Goal: Task Accomplishment & Management: Use online tool/utility

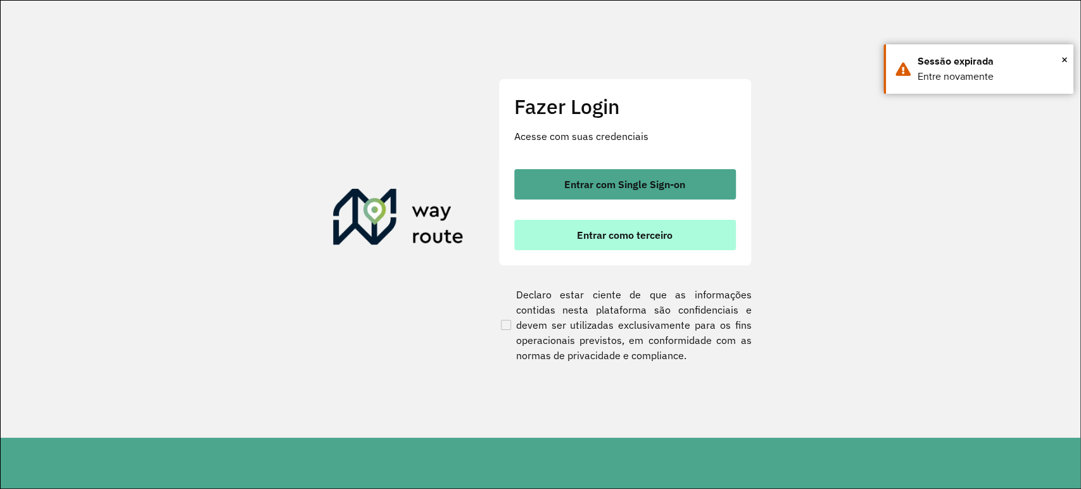
click at [631, 237] on span "Entrar como terceiro" at bounding box center [625, 235] width 96 height 10
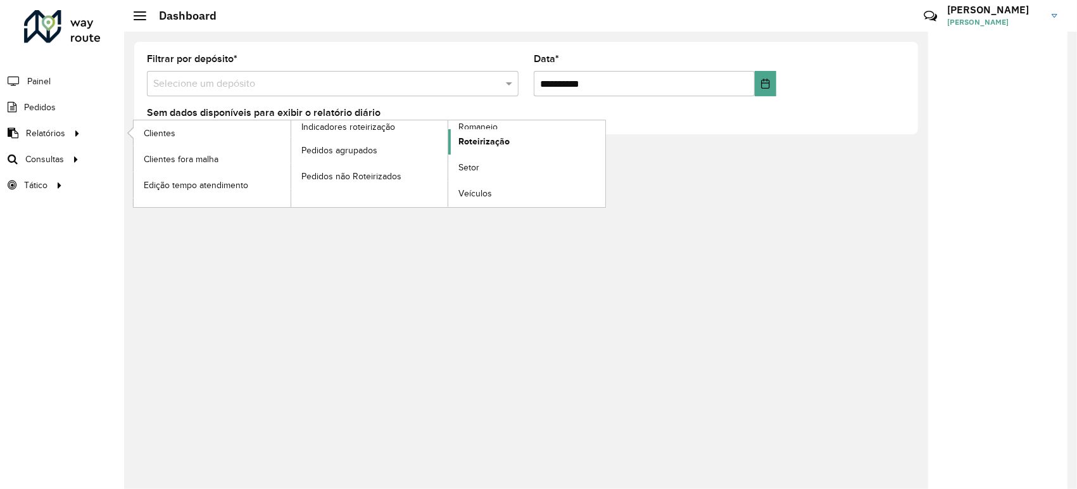
click at [491, 141] on span "Roteirização" at bounding box center [483, 141] width 51 height 13
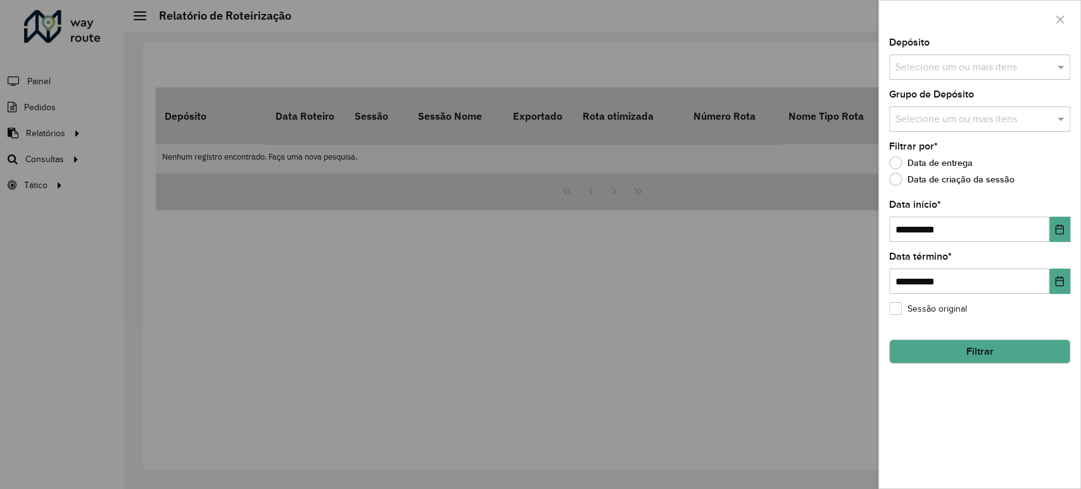
click at [999, 60] on input "text" at bounding box center [973, 67] width 162 height 15
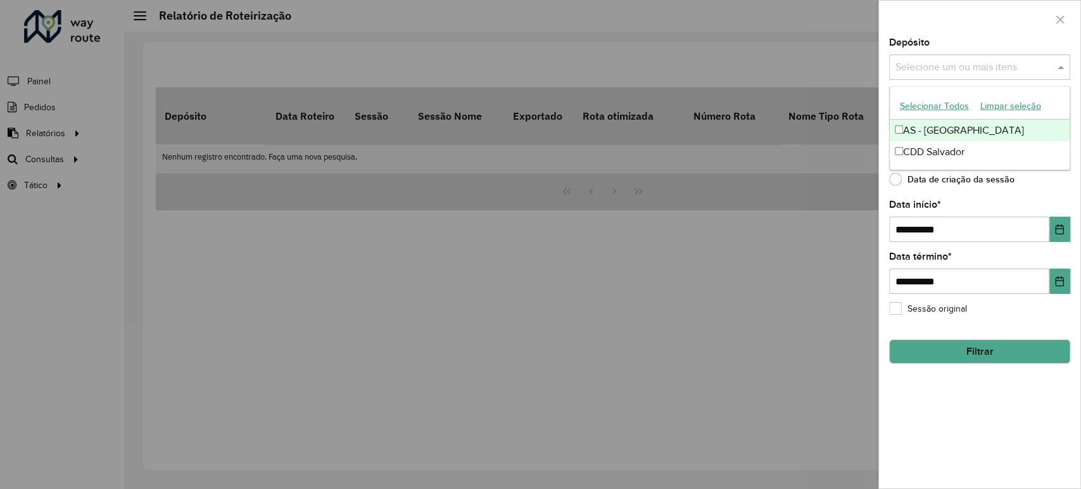
click at [922, 108] on button "Selecionar Todos" at bounding box center [934, 106] width 80 height 20
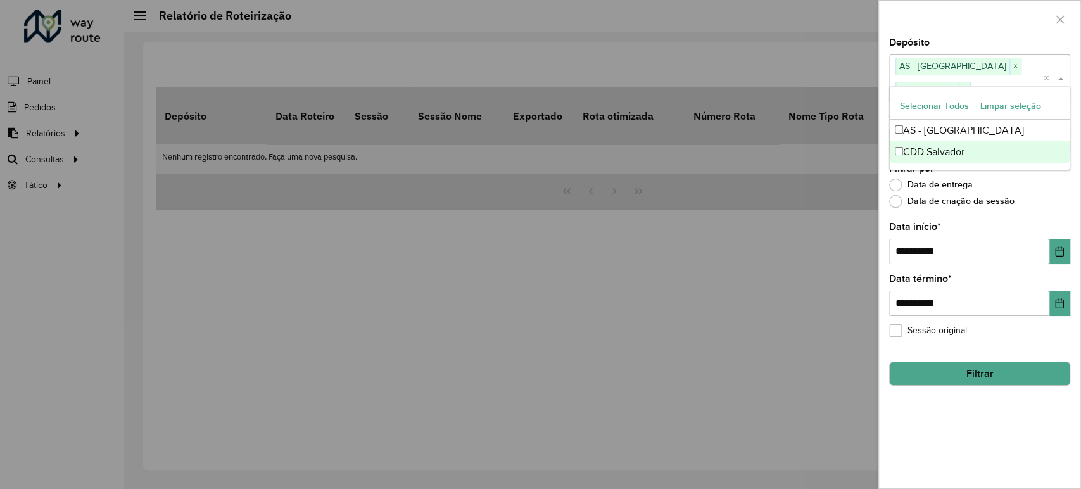
click at [1049, 197] on div "Data de criação da sessão" at bounding box center [979, 204] width 181 height 15
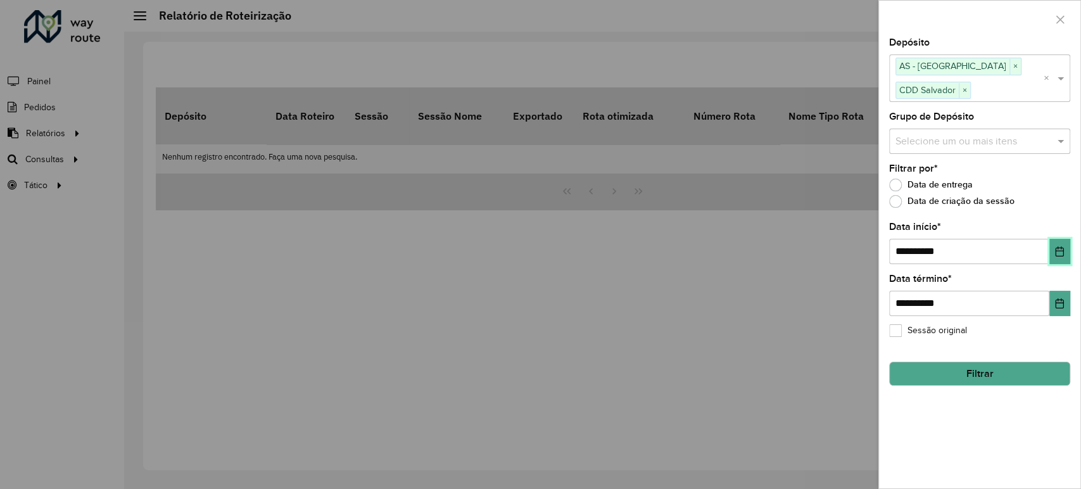
click at [1058, 251] on icon "Choose Date" at bounding box center [1060, 251] width 8 height 10
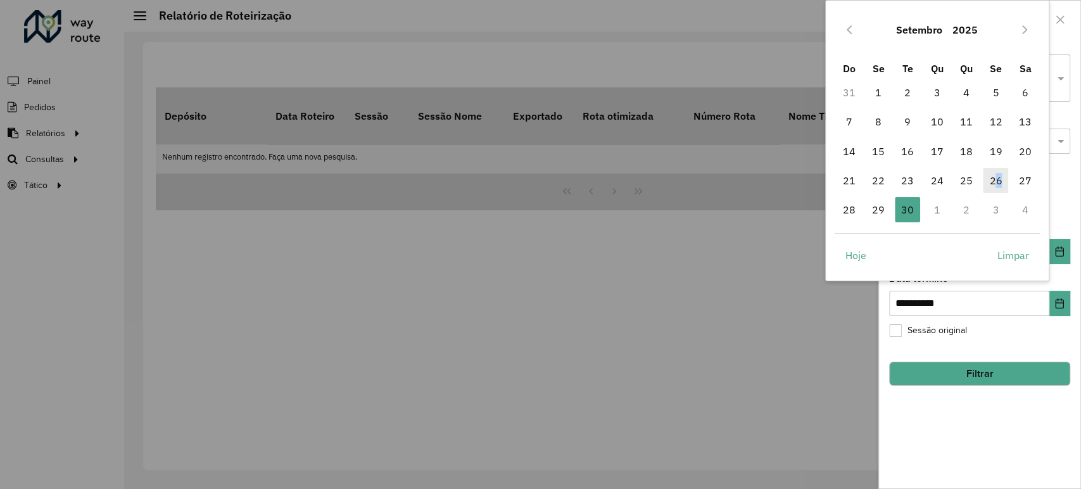
click at [999, 176] on span "26" at bounding box center [995, 180] width 25 height 25
type input "**********"
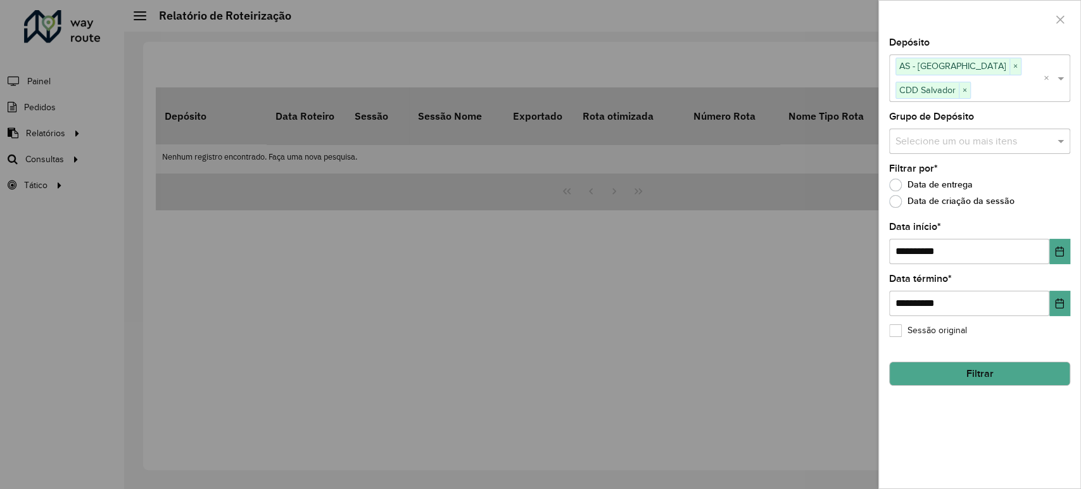
click at [1018, 366] on button "Filtrar" at bounding box center [979, 374] width 181 height 24
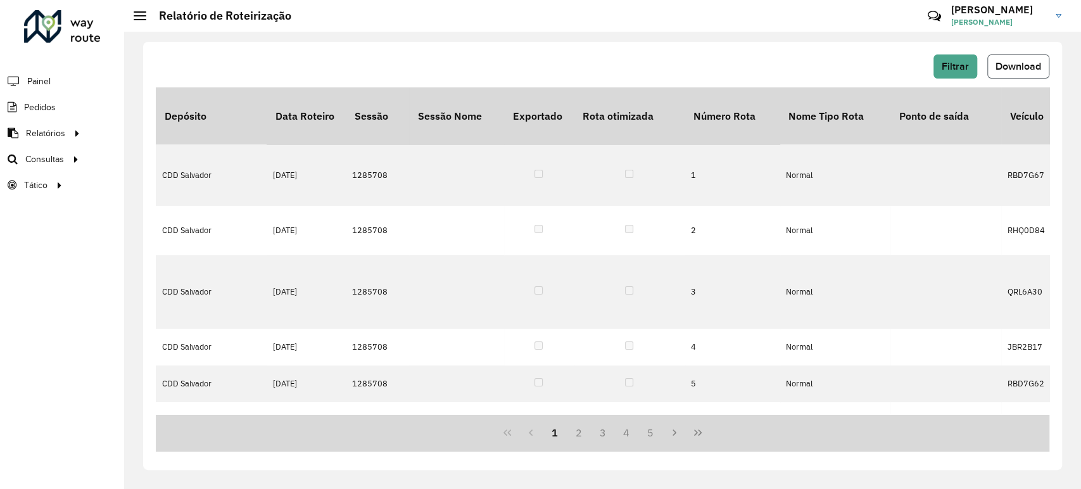
click at [1006, 75] on button "Download" at bounding box center [1018, 66] width 62 height 24
click at [1007, 64] on span "Download" at bounding box center [1018, 66] width 46 height 11
click at [46, 27] on div at bounding box center [62, 26] width 77 height 33
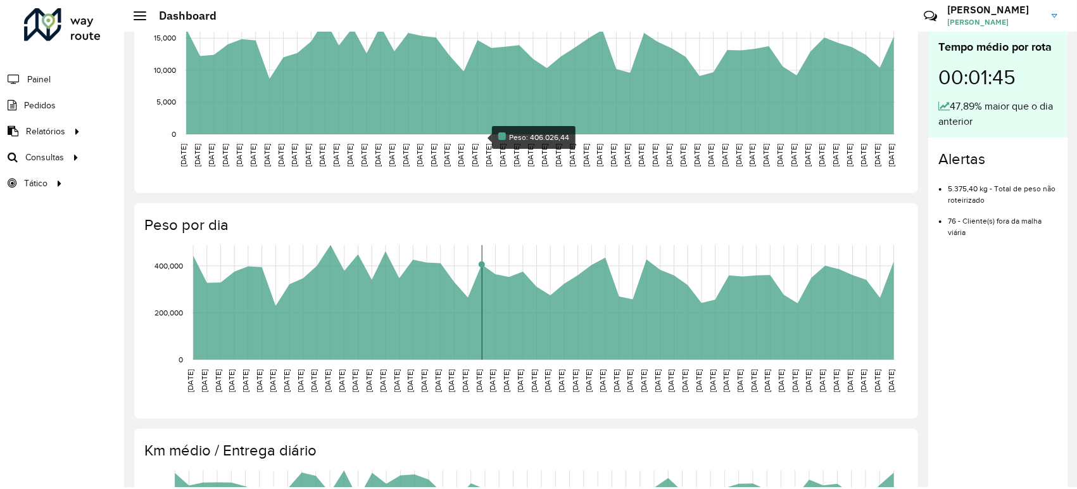
scroll to position [39, 0]
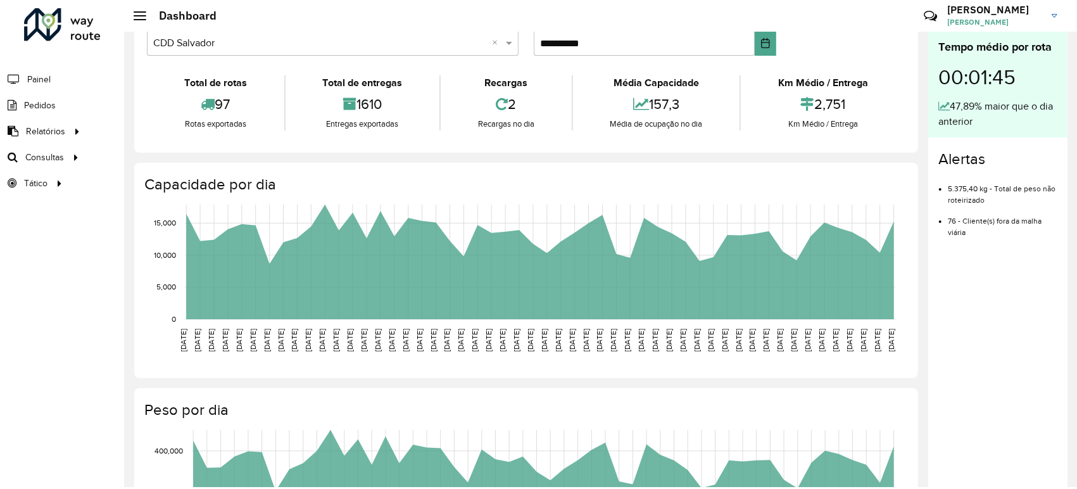
click at [902, 300] on icon "[DATE] [DATE] [DATE] [DATE] [DATE] [DATE] [DATE] [DATE] [DATE] [DATE] [DATE] [D…" at bounding box center [514, 293] width 781 height 190
click at [897, 297] on icon "[DATE] [DATE] [DATE] [DATE] [DATE] [DATE] [DATE] [DATE] [DATE] [DATE] [DATE] [D…" at bounding box center [514, 293] width 781 height 190
click at [893, 295] on rect at bounding box center [540, 262] width 711 height 115
click at [984, 77] on div "00:01:45" at bounding box center [997, 77] width 119 height 43
click at [193, 205] on span "Service Time" at bounding box center [170, 209] width 53 height 13
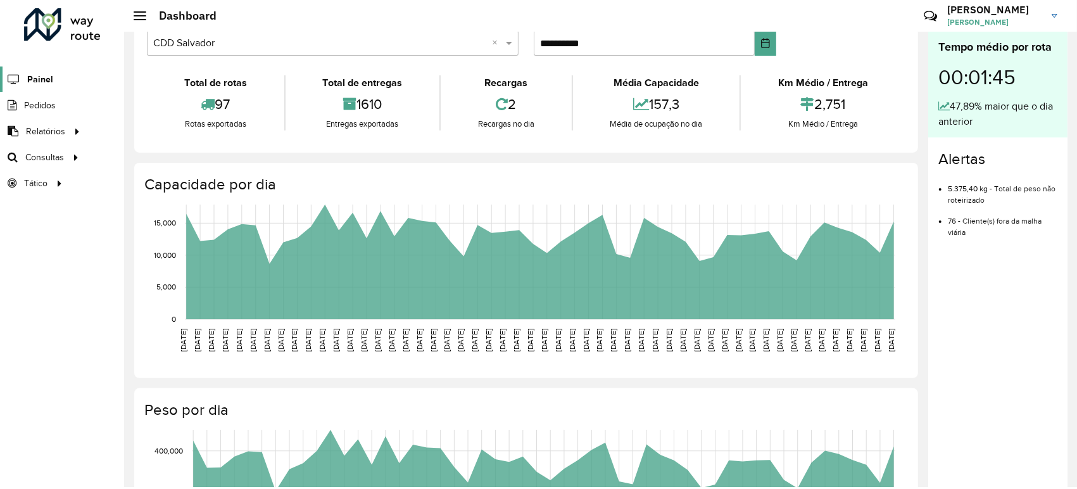
click at [42, 79] on span "Painel" at bounding box center [40, 79] width 26 height 13
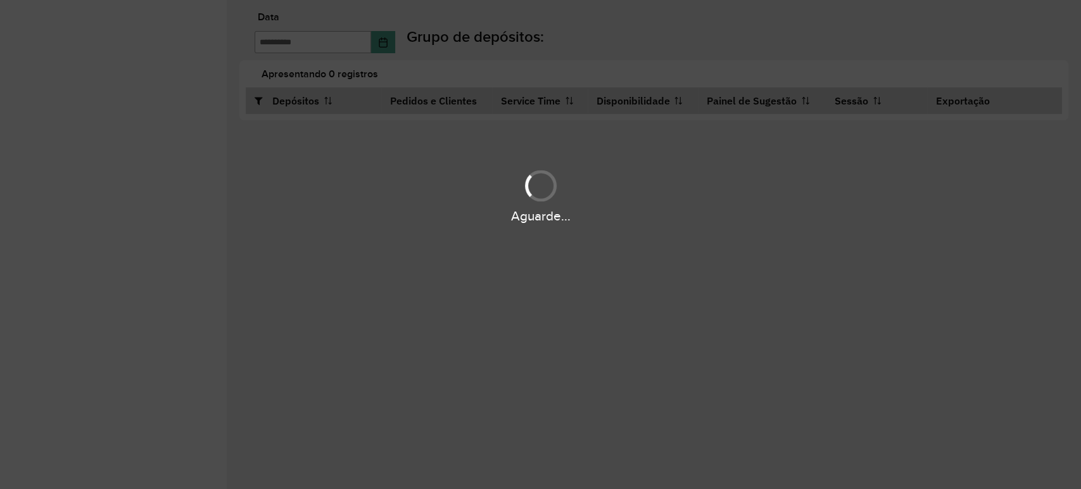
type input "**********"
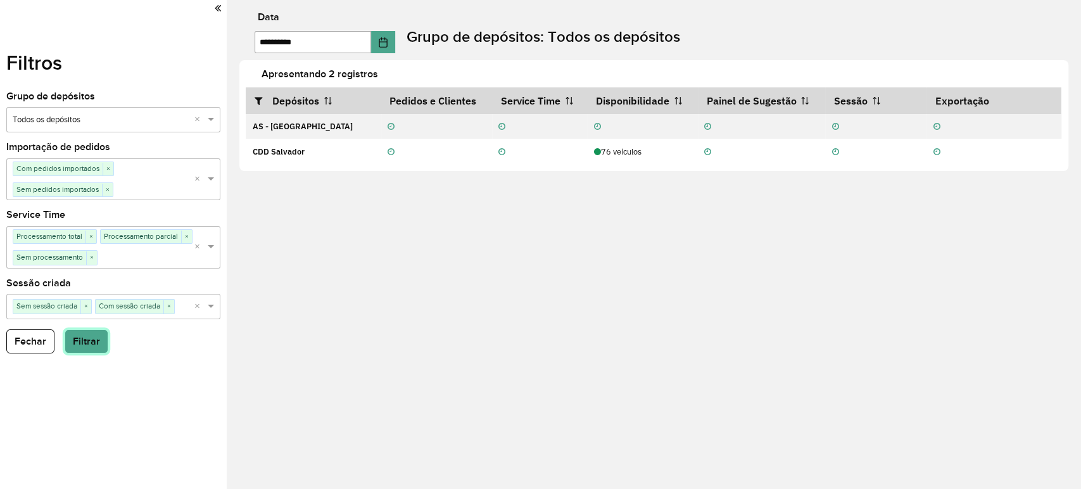
click at [77, 342] on button "Filtrar" at bounding box center [87, 341] width 44 height 24
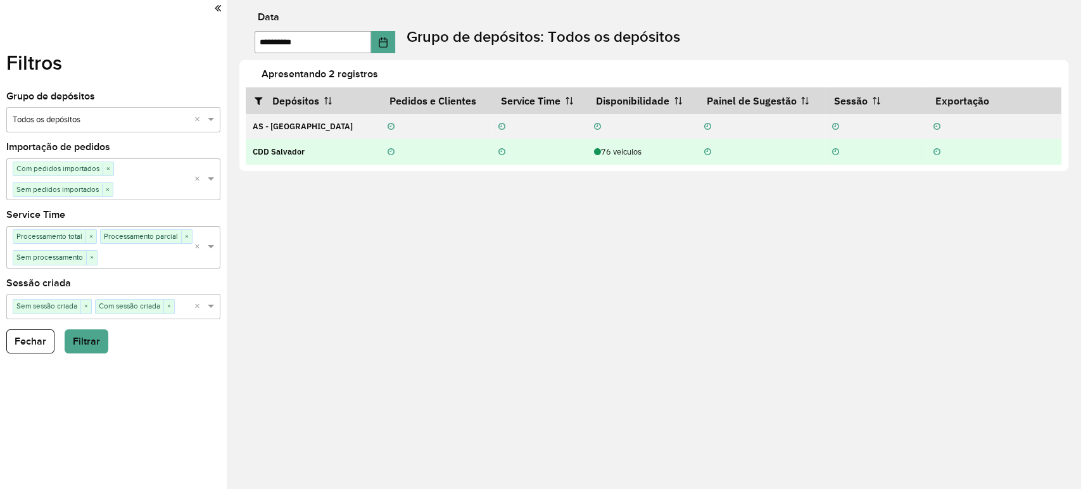
click at [616, 155] on div "76 veículos" at bounding box center [642, 152] width 97 height 12
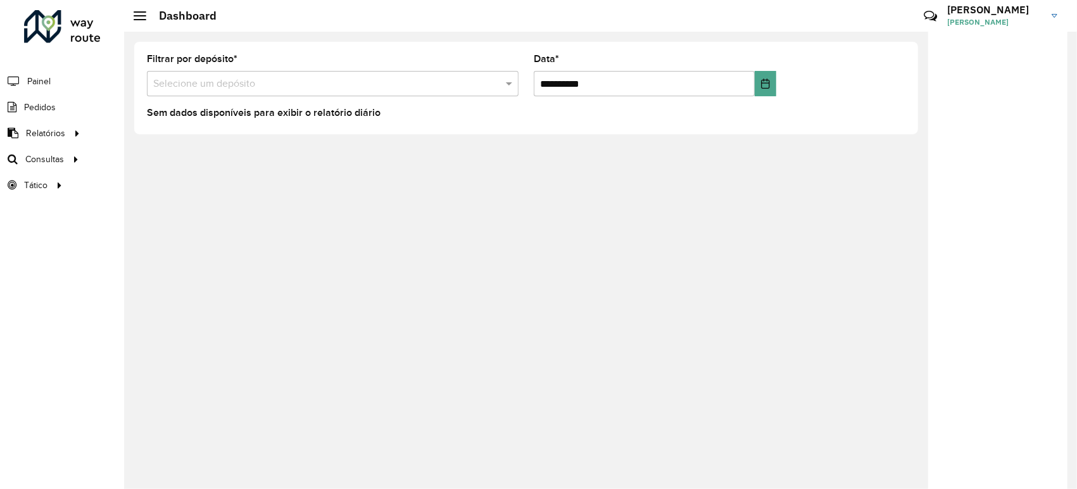
click at [387, 92] on div "Selecione um depósito" at bounding box center [333, 83] width 372 height 25
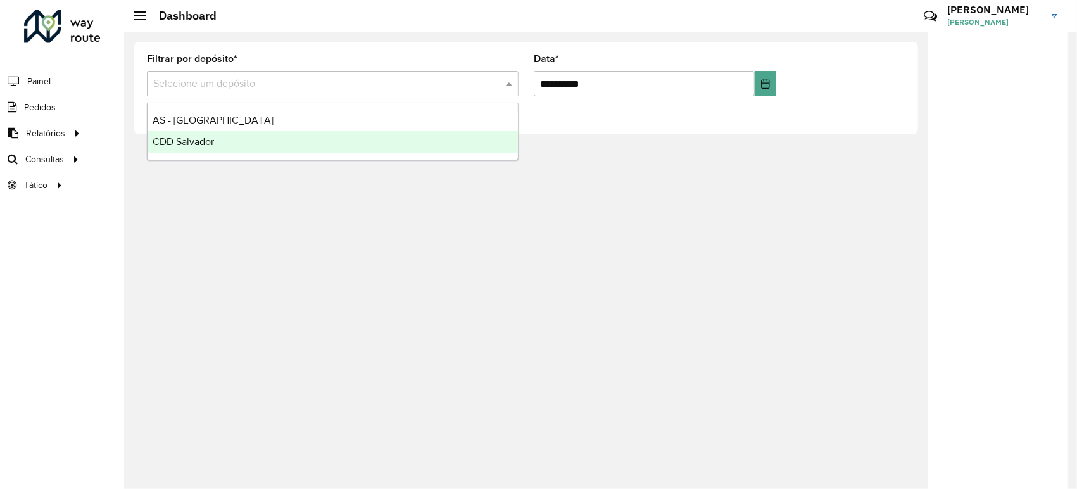
click at [230, 144] on div "CDD Salvador" at bounding box center [333, 142] width 370 height 22
